Goal: Information Seeking & Learning: Learn about a topic

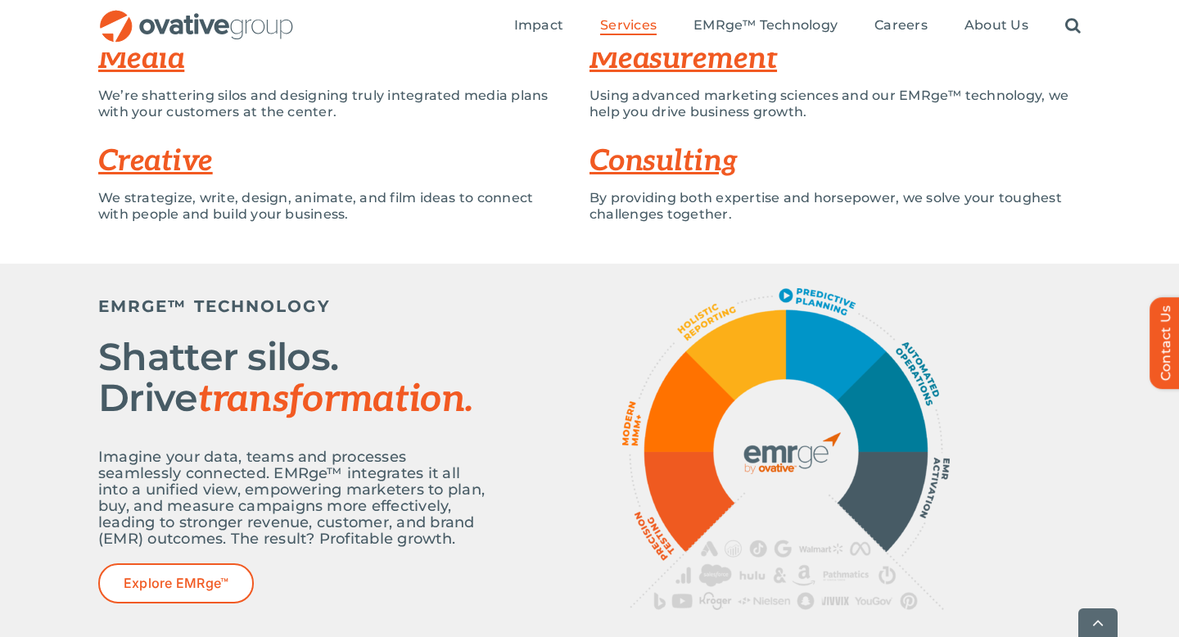
scroll to position [427, 0]
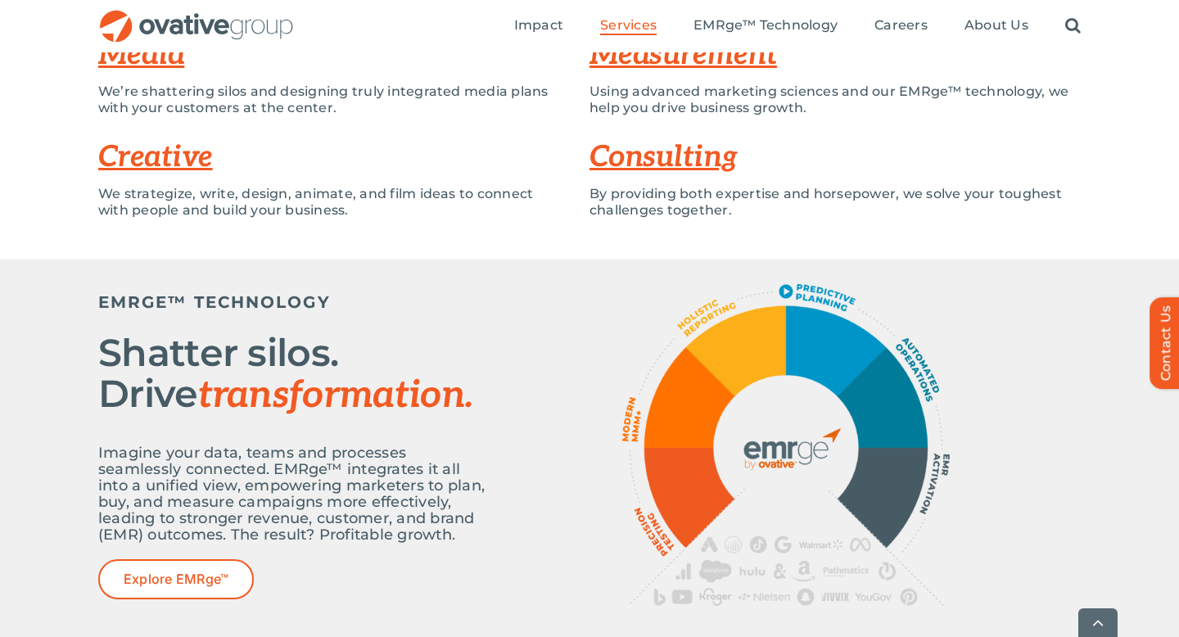
click at [501, 433] on div at bounding box center [785, 445] width 589 height 322
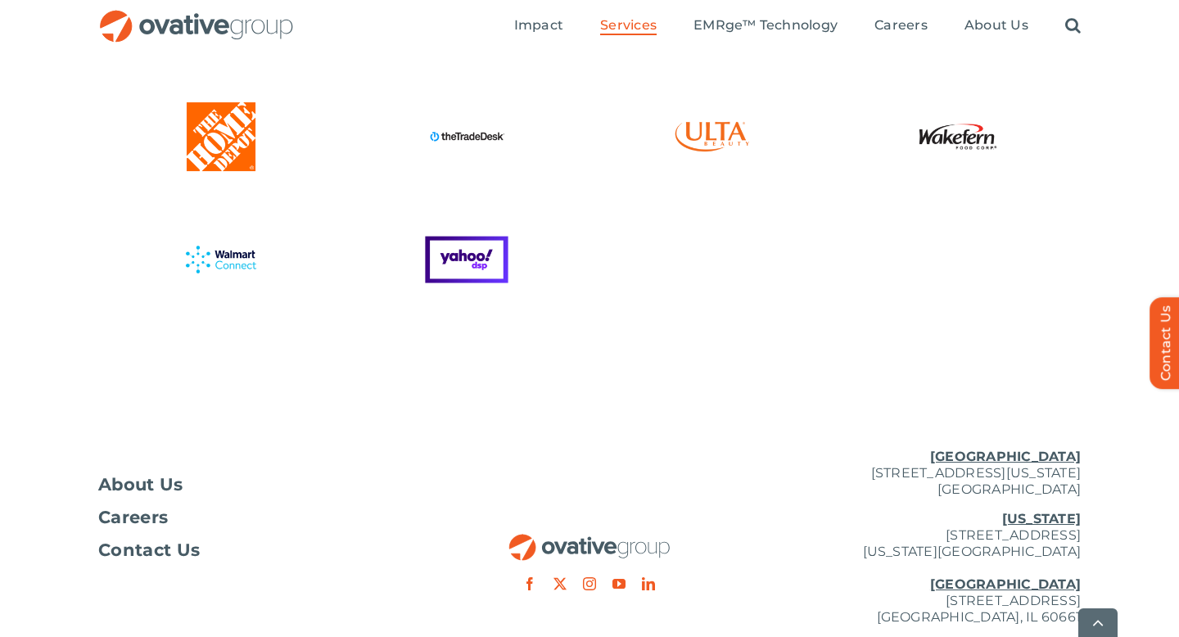
scroll to position [4556, 0]
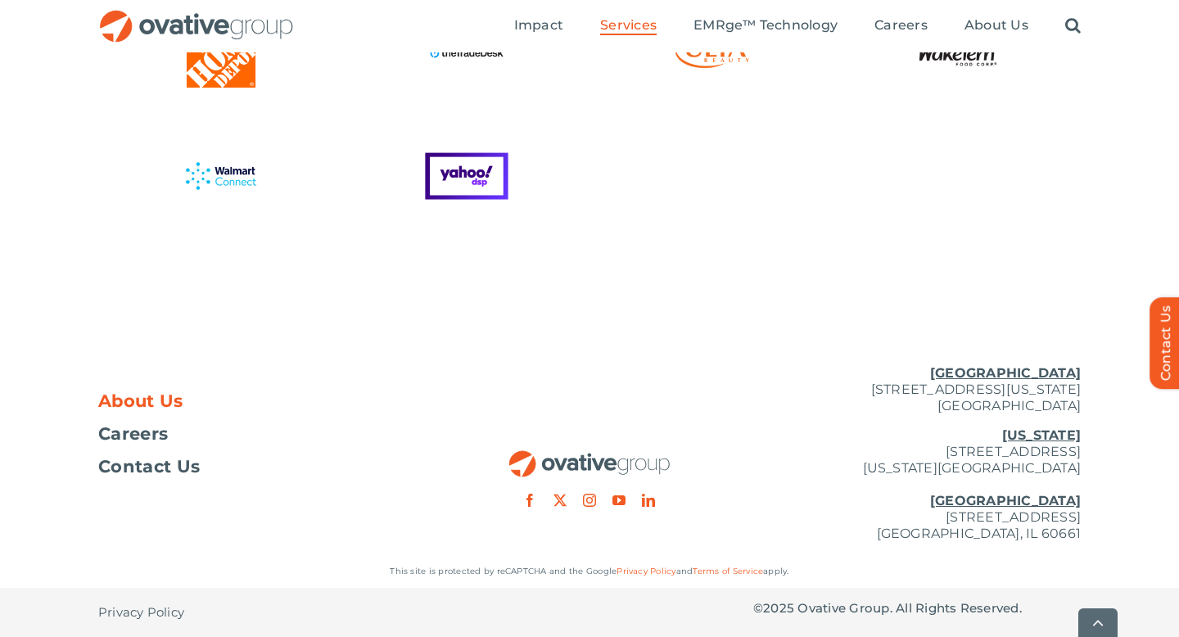
click at [138, 403] on span "About Us" at bounding box center [140, 401] width 85 height 16
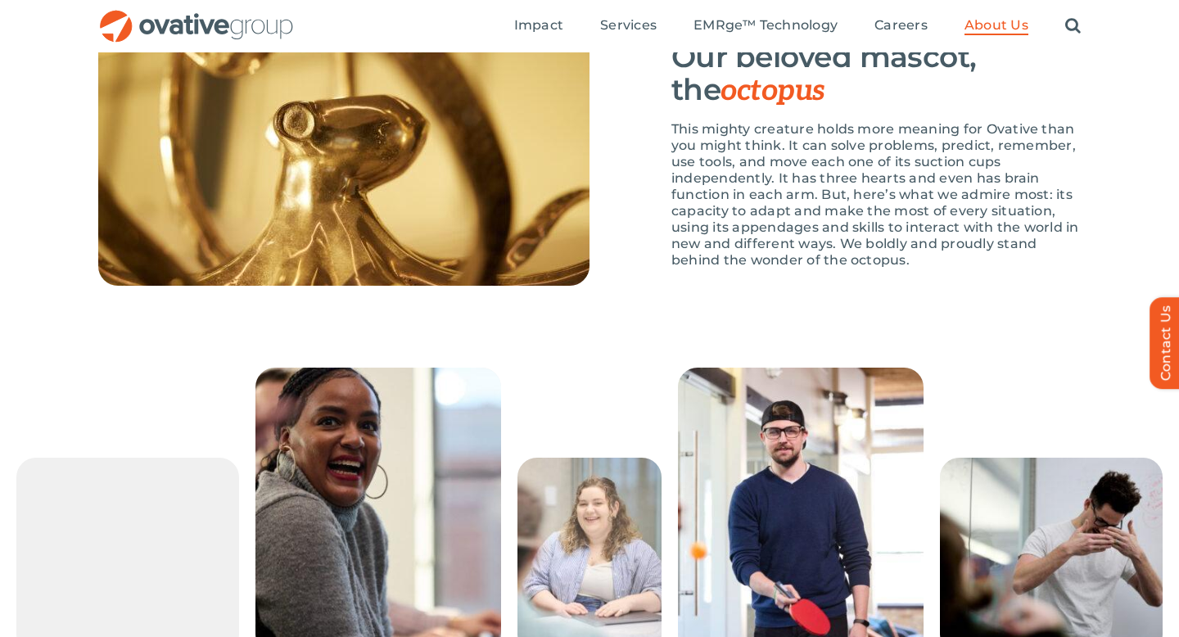
scroll to position [2423, 0]
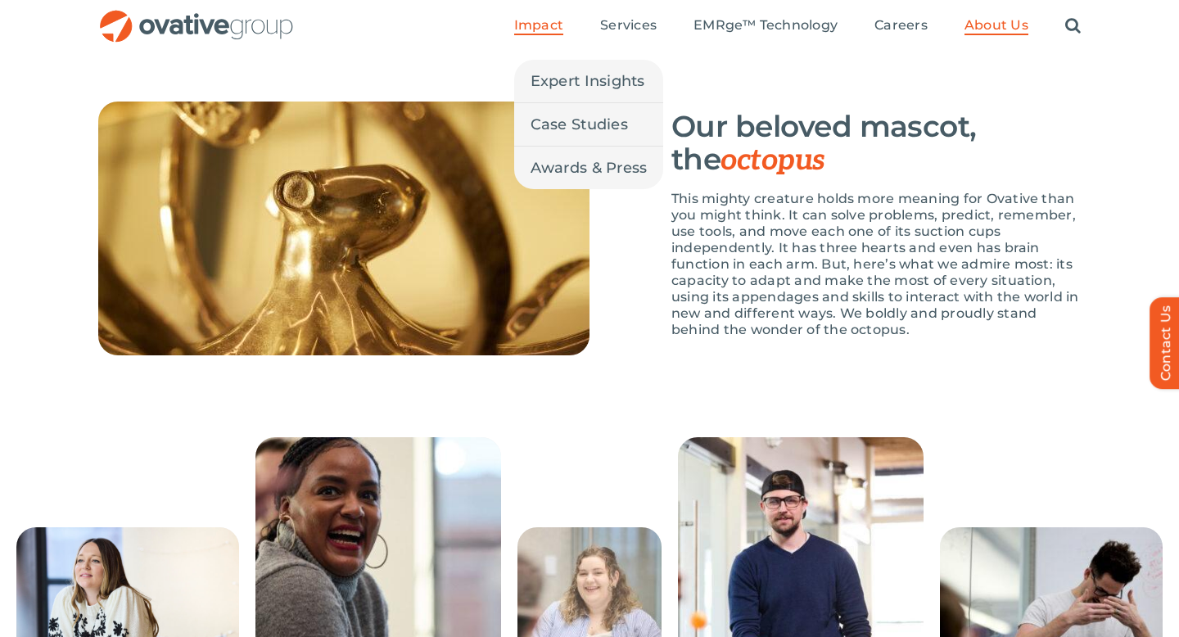
click at [538, 26] on span "Impact" at bounding box center [538, 25] width 49 height 16
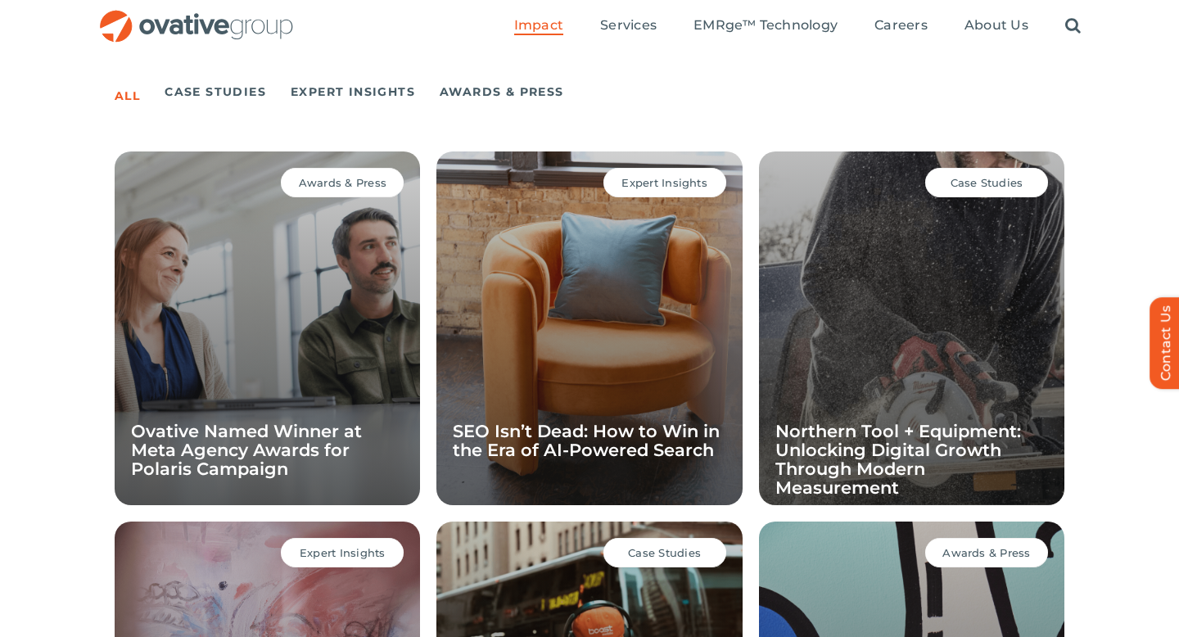
scroll to position [1138, 0]
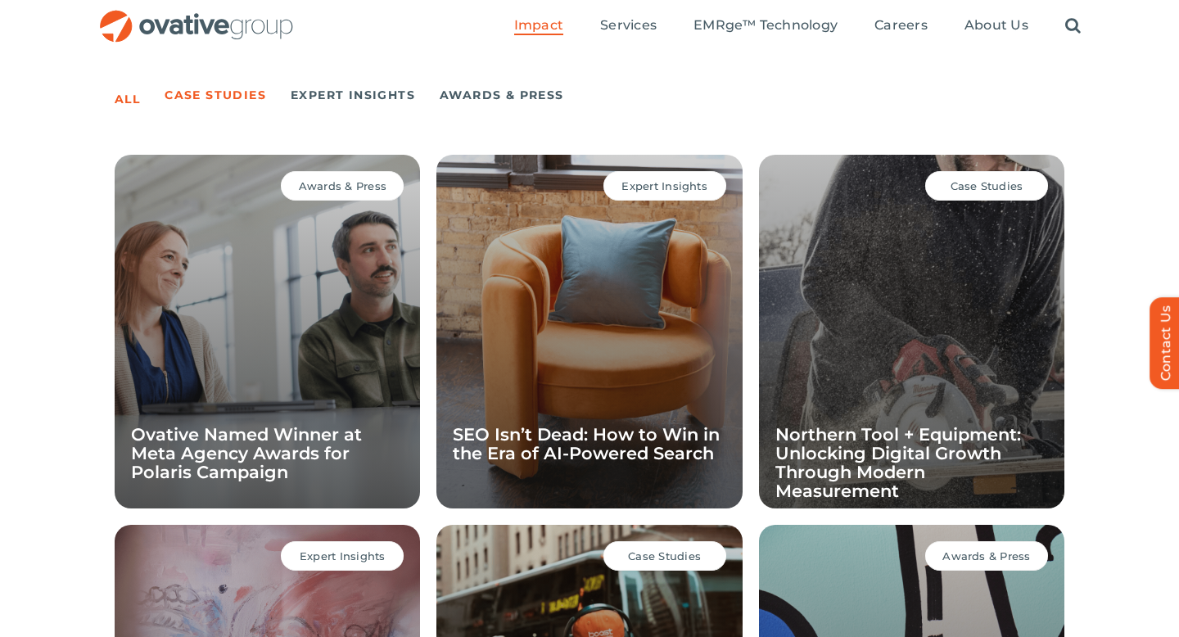
click at [236, 97] on link "Case Studies" at bounding box center [216, 95] width 102 height 23
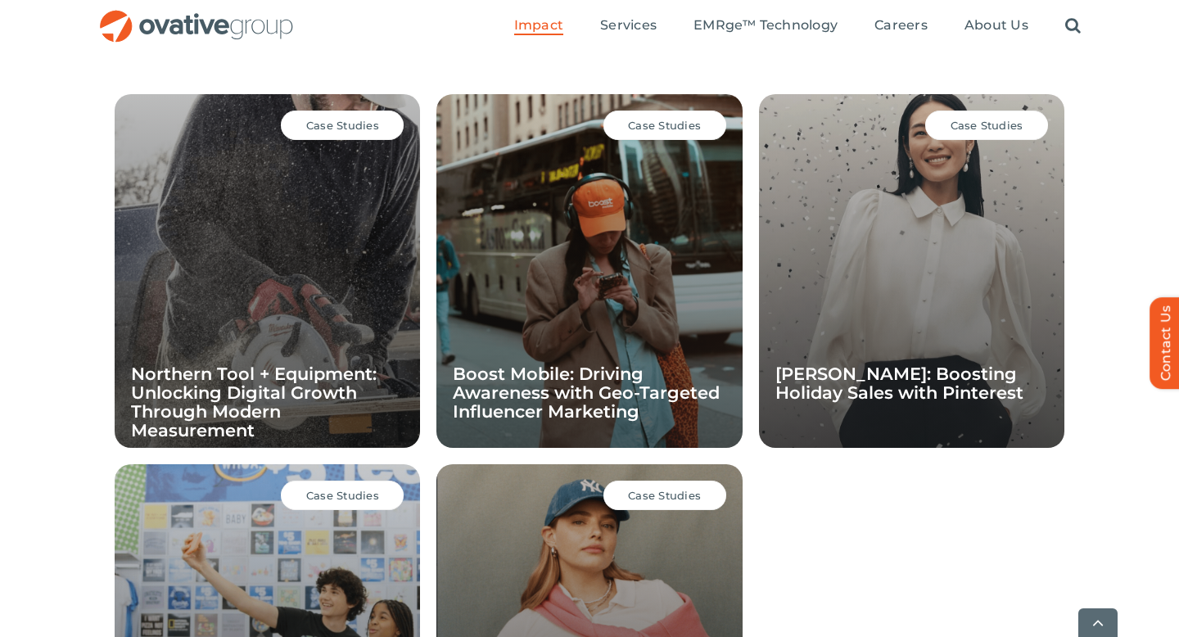
scroll to position [1203, 0]
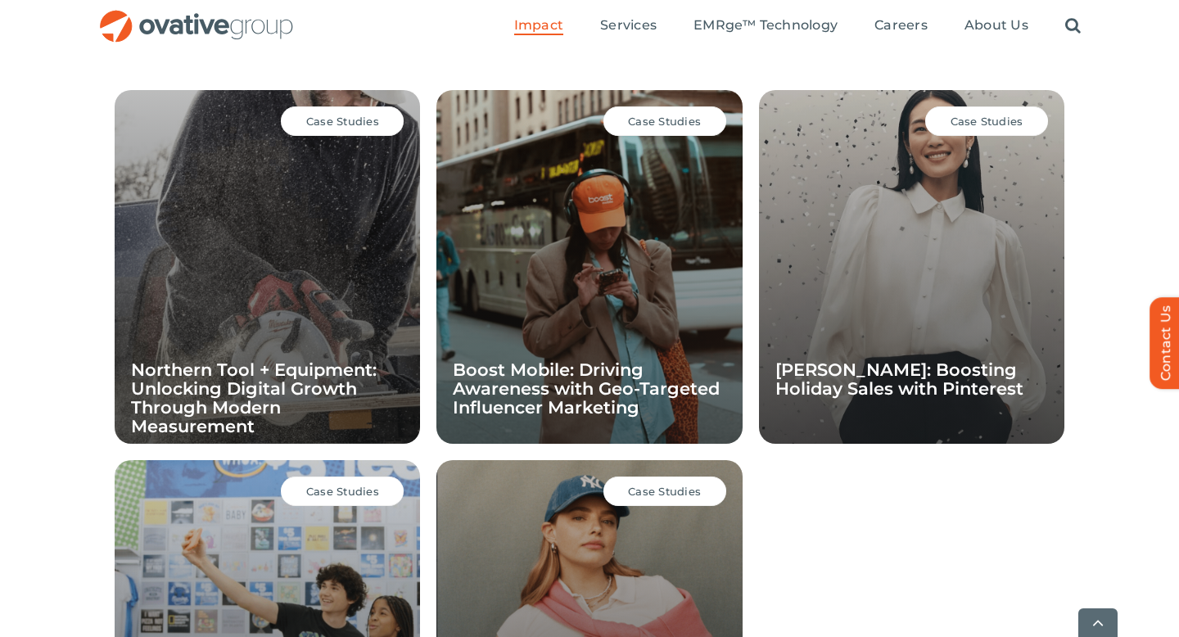
click at [589, 242] on div "Case Studies Boost Mobile: Driving Awareness with Geo-Targeted Influencer Marke…" at bounding box center [588, 267] width 305 height 354
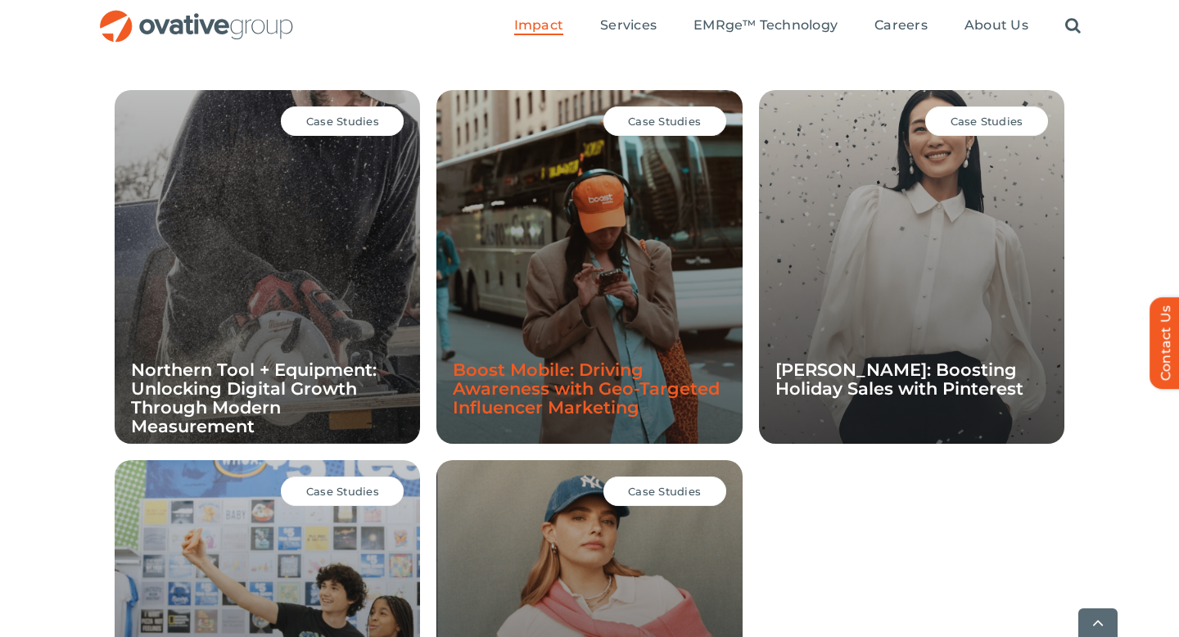
click at [558, 360] on link "Boost Mobile: Driving Awareness with Geo-Targeted Influencer Marketing" at bounding box center [586, 388] width 267 height 58
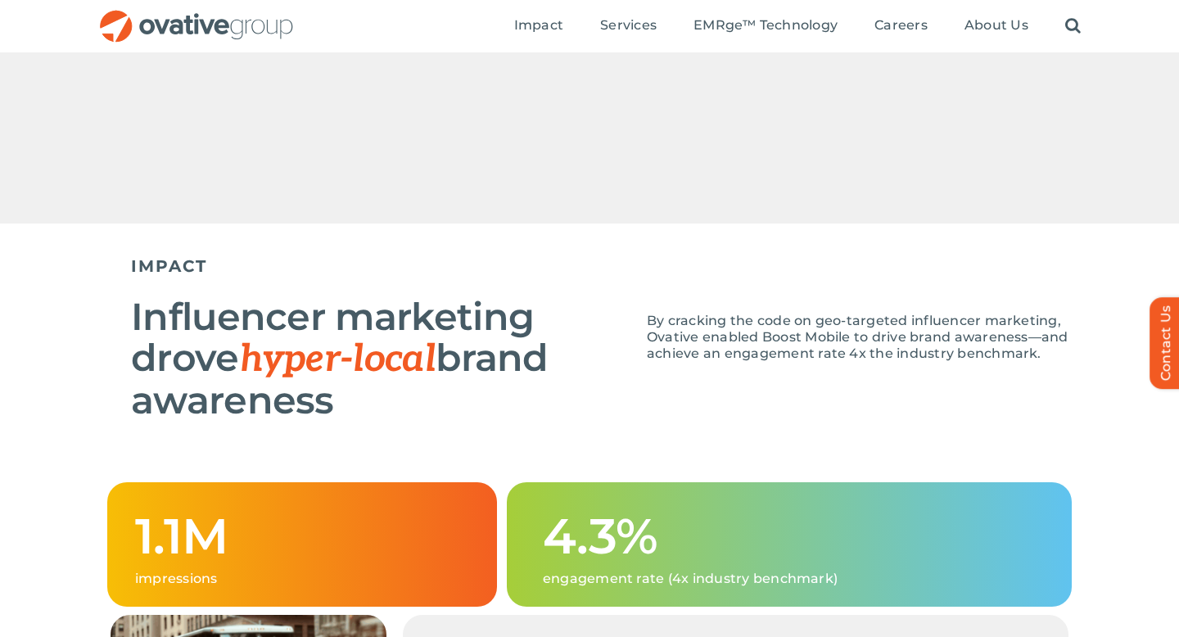
scroll to position [1138, 0]
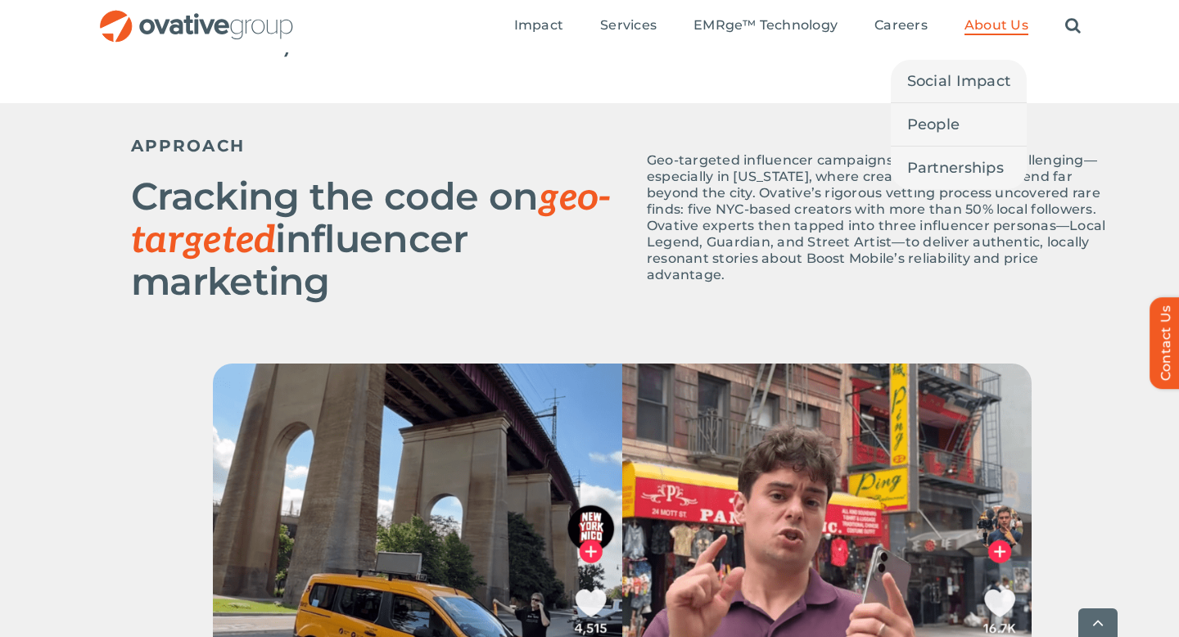
click at [983, 26] on span "About Us" at bounding box center [996, 25] width 64 height 16
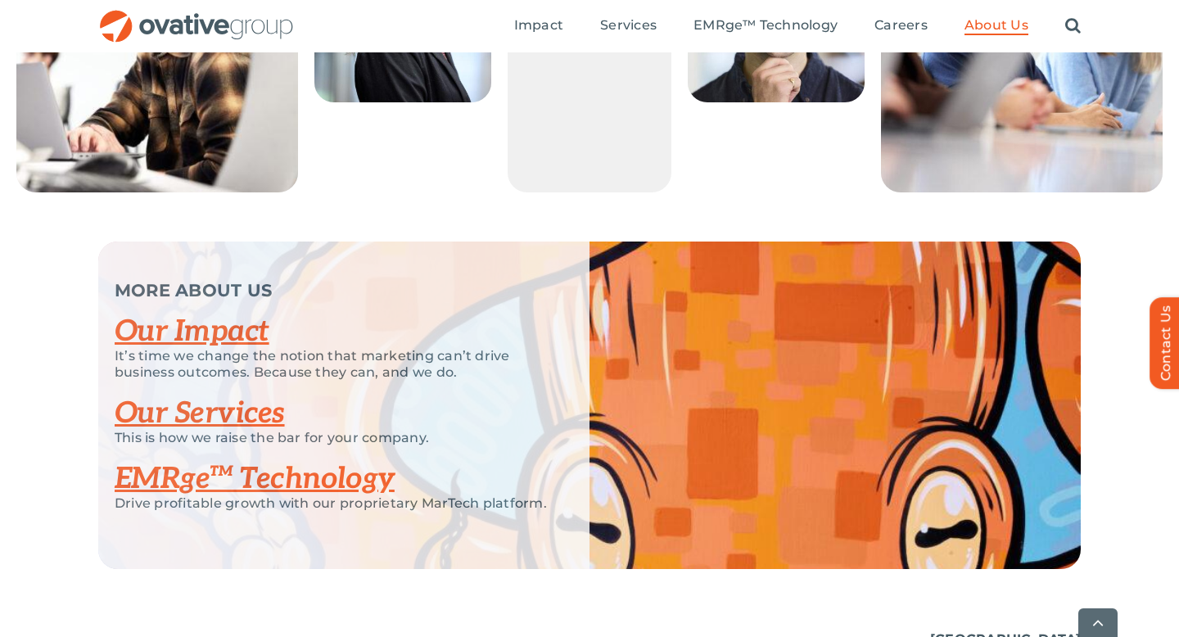
scroll to position [3258, 0]
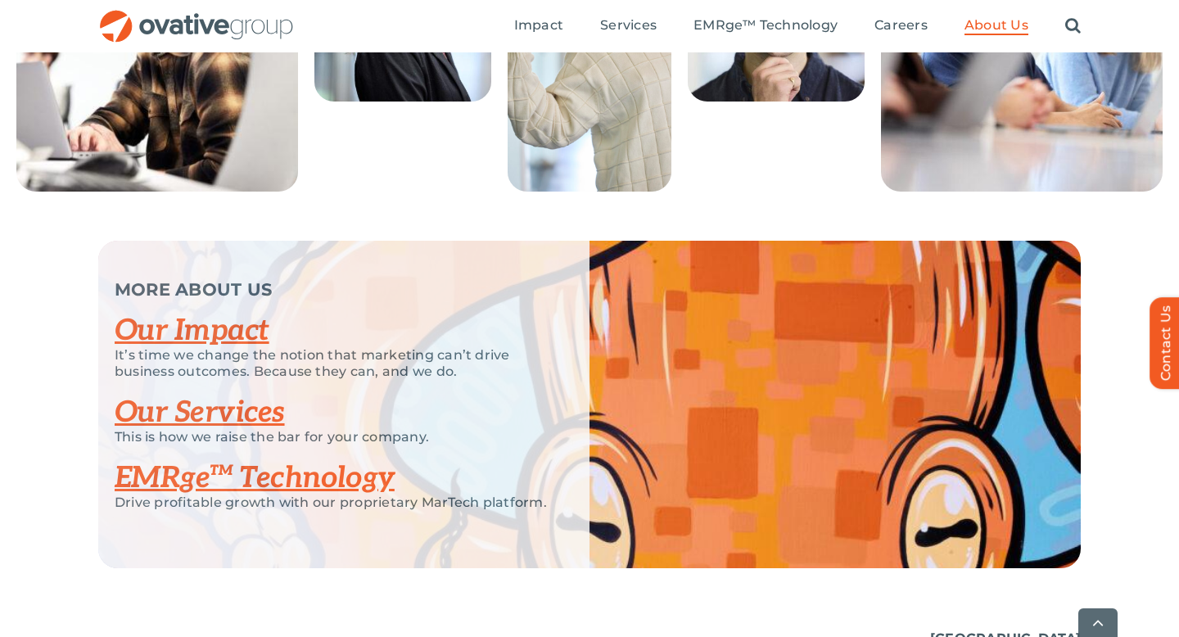
click at [219, 349] on link "Our Impact" at bounding box center [192, 331] width 155 height 36
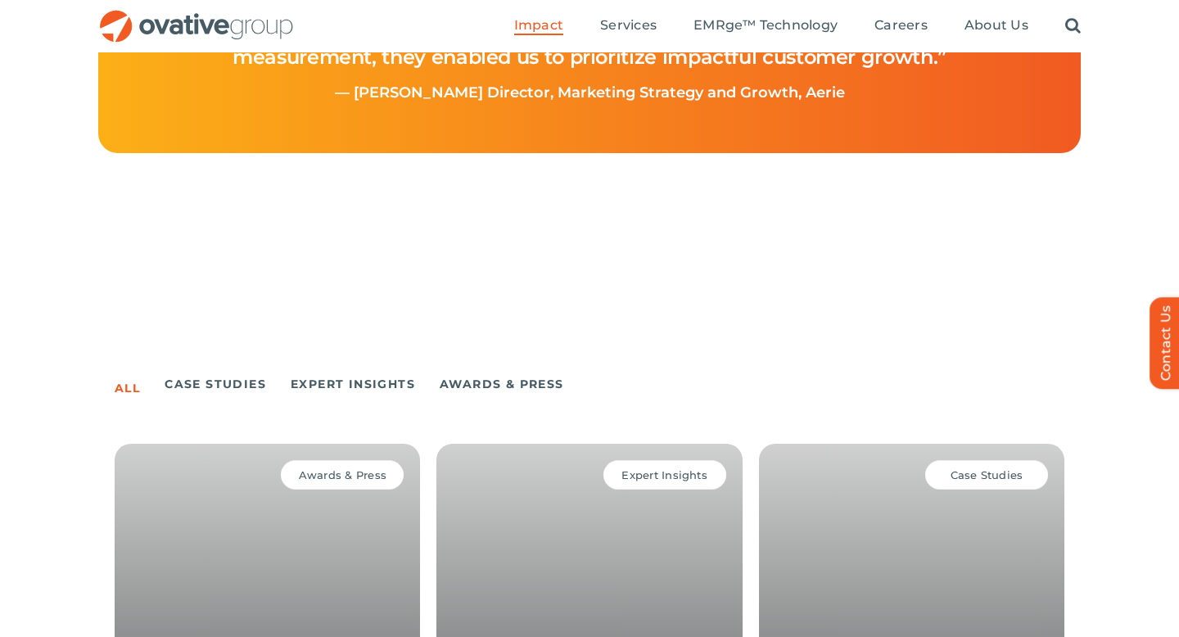
scroll to position [837, 0]
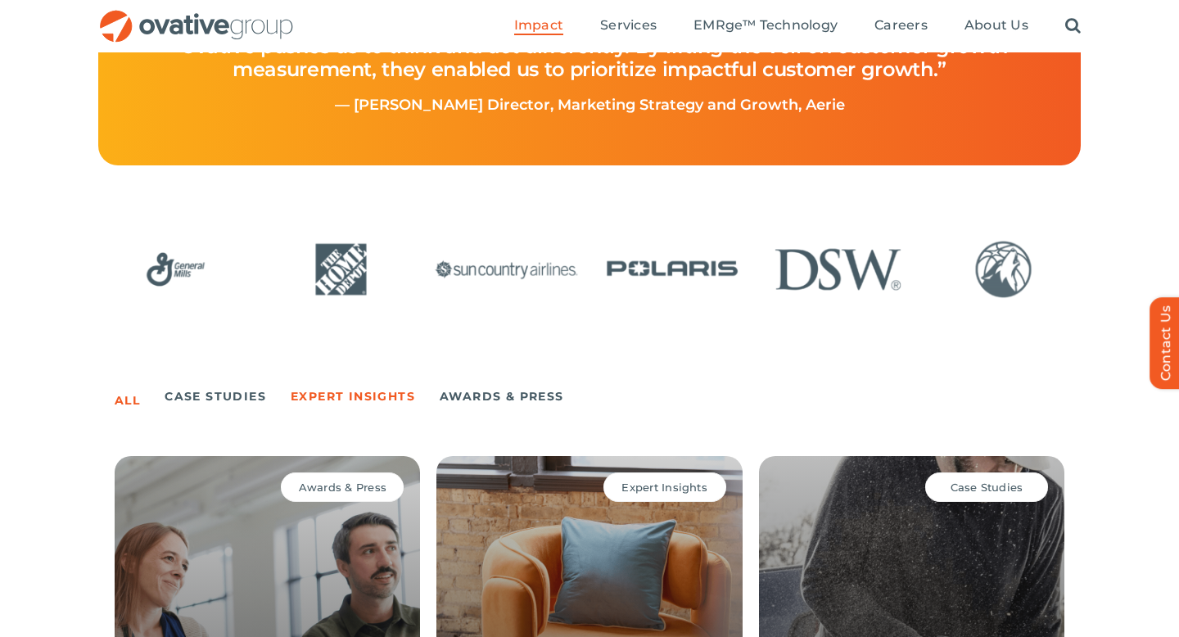
click at [335, 392] on link "Expert Insights" at bounding box center [353, 396] width 124 height 23
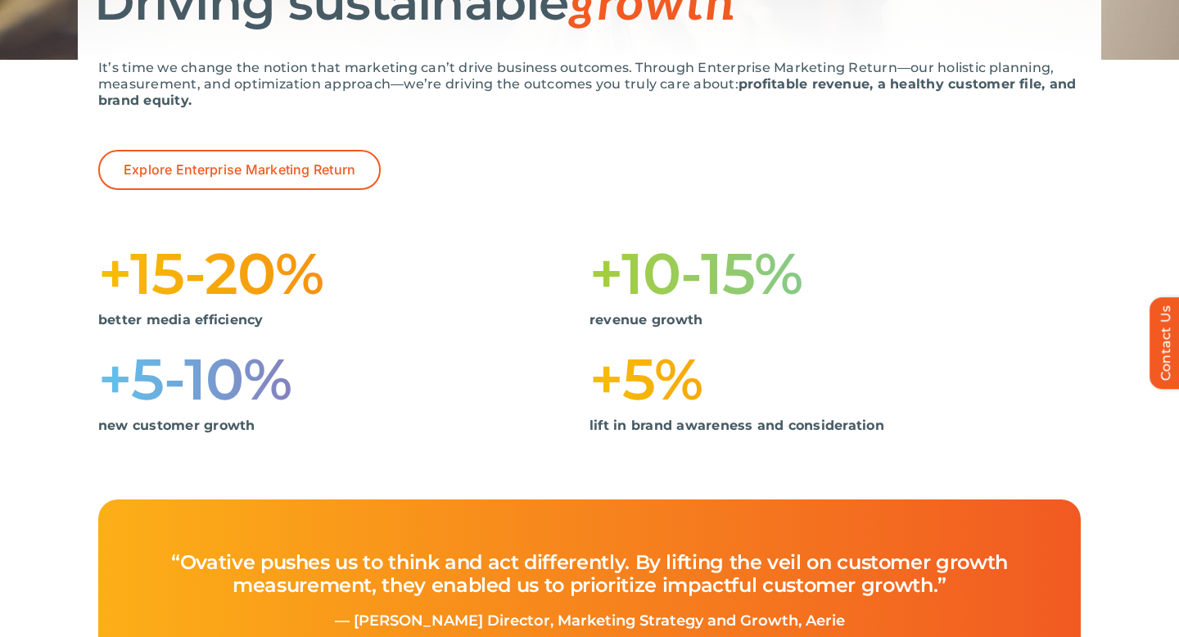
scroll to position [0, 0]
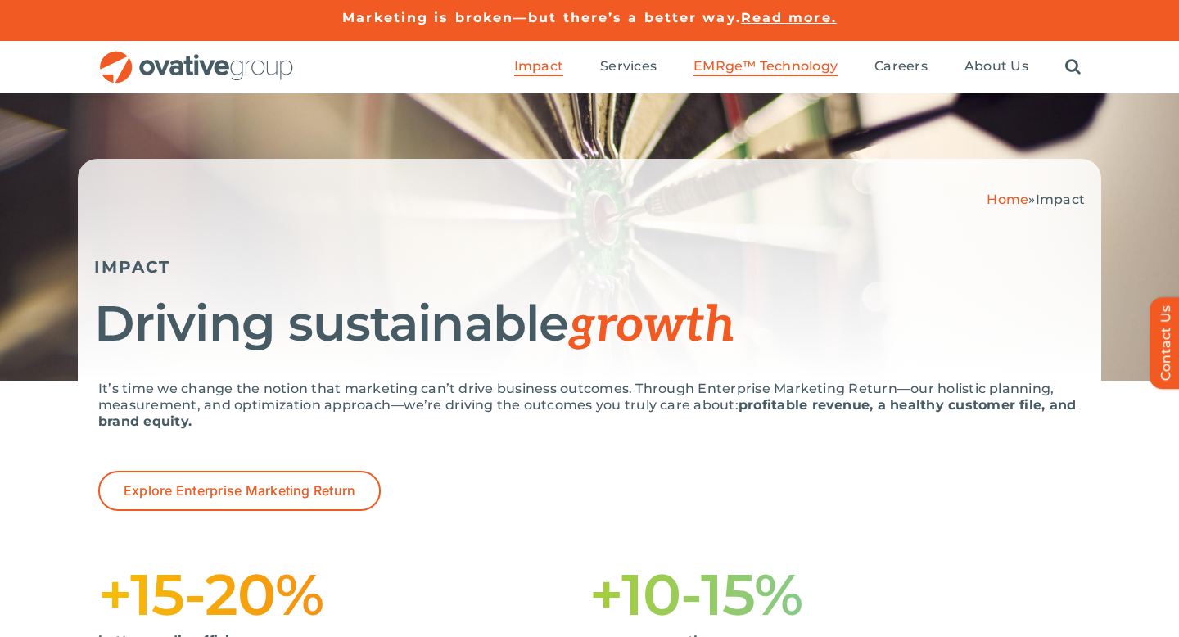
click at [755, 69] on span "EMRge™ Technology" at bounding box center [765, 66] width 144 height 16
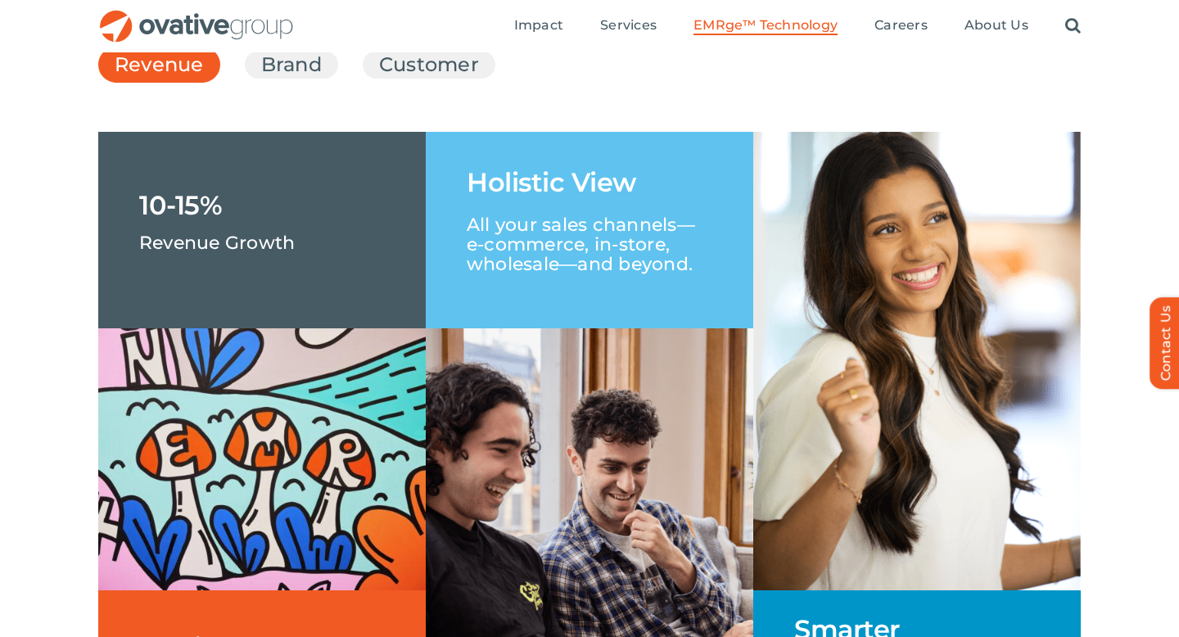
scroll to position [2476, 0]
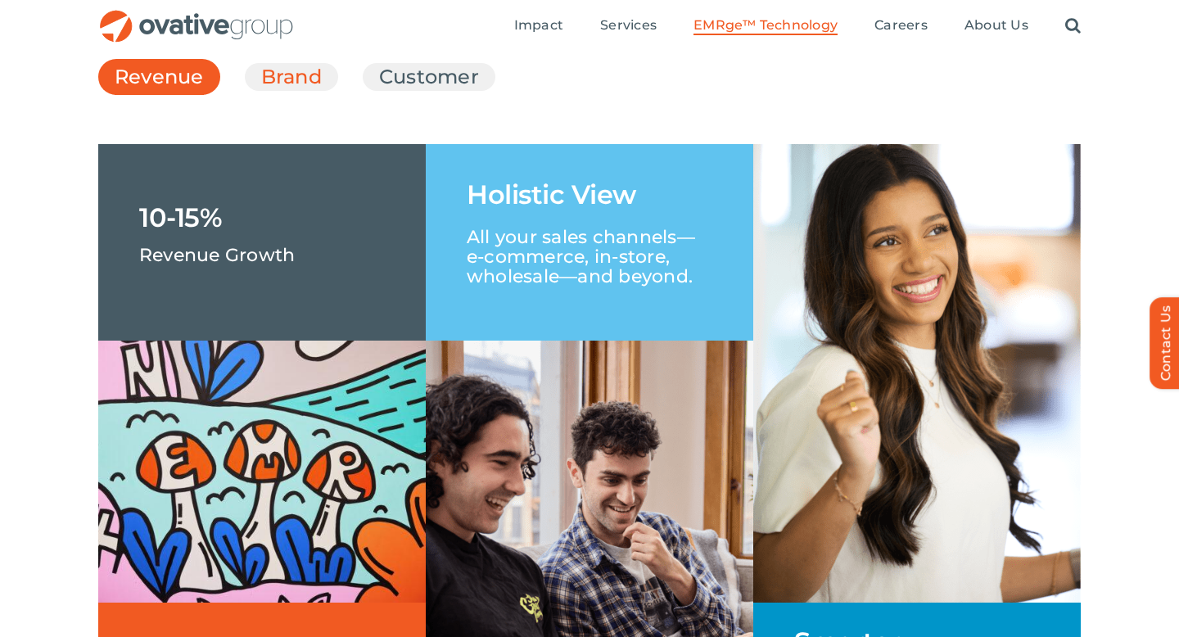
click at [294, 91] on link "Brand" at bounding box center [291, 77] width 61 height 28
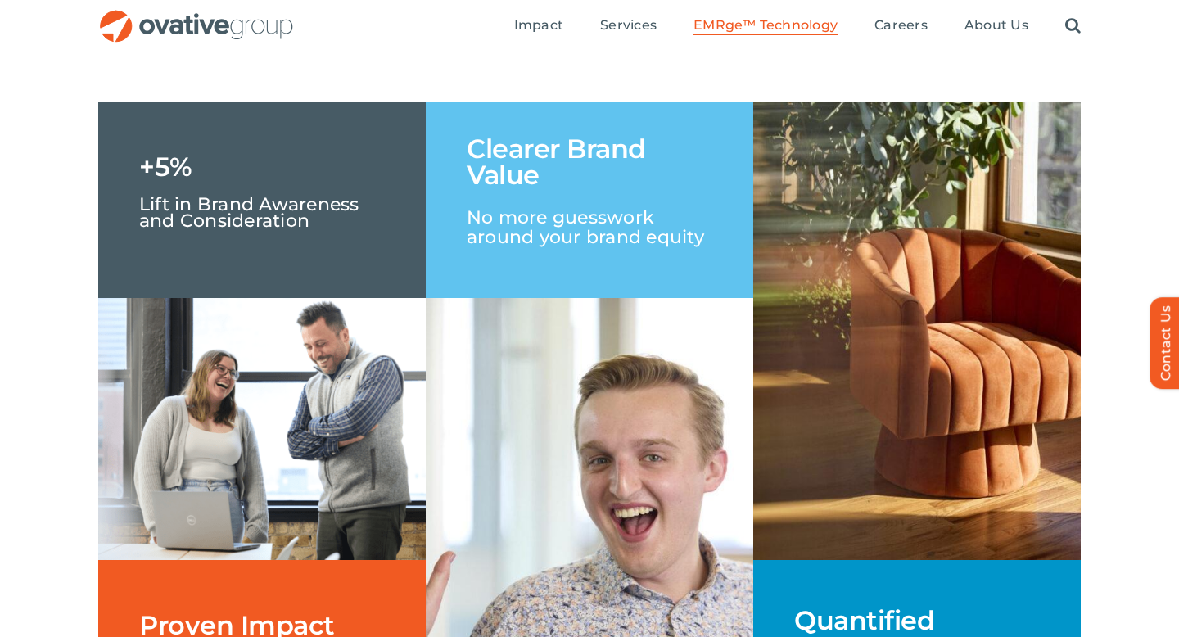
scroll to position [2509, 0]
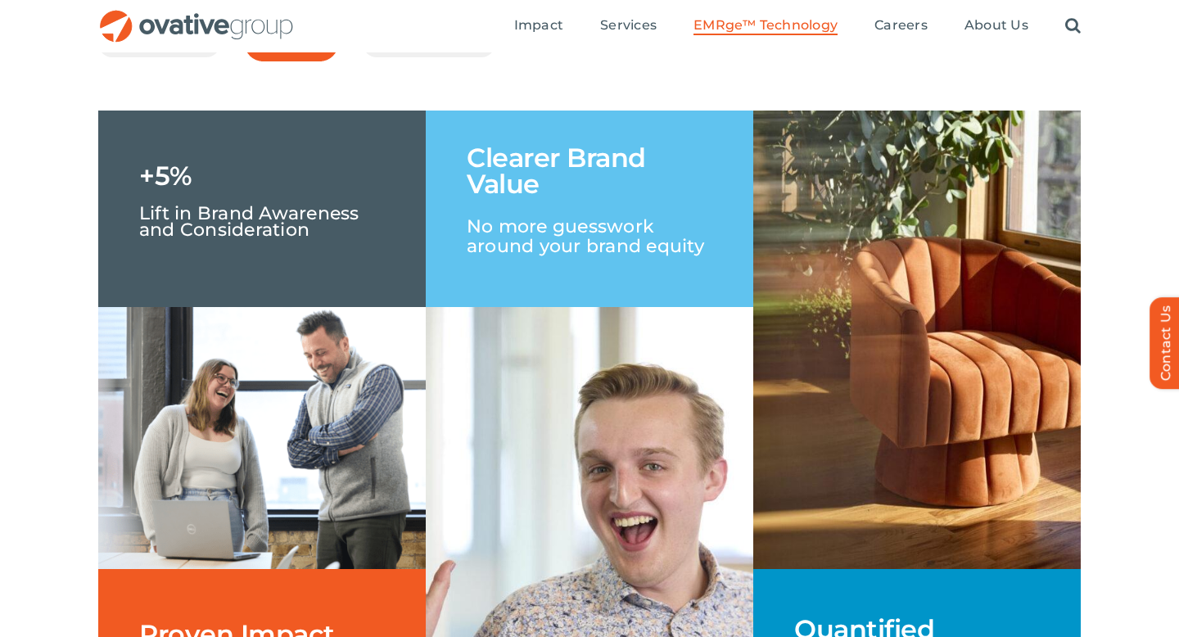
click at [436, 57] on link "Customer" at bounding box center [429, 43] width 100 height 28
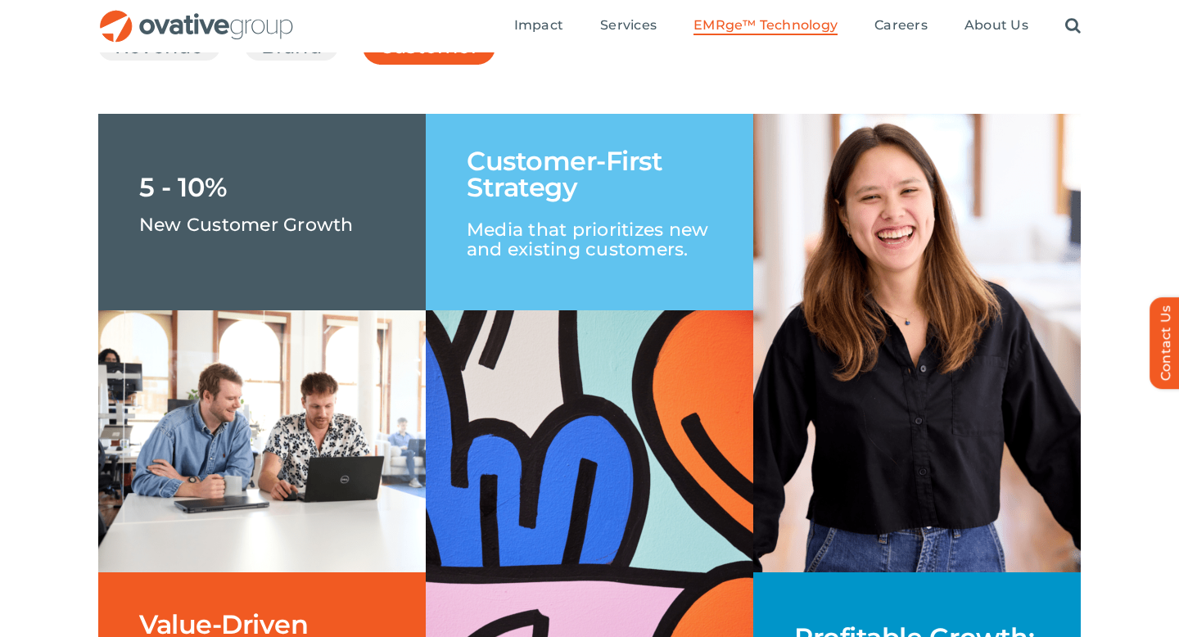
scroll to position [2422, 0]
